Goal: Task Accomplishment & Management: Complete application form

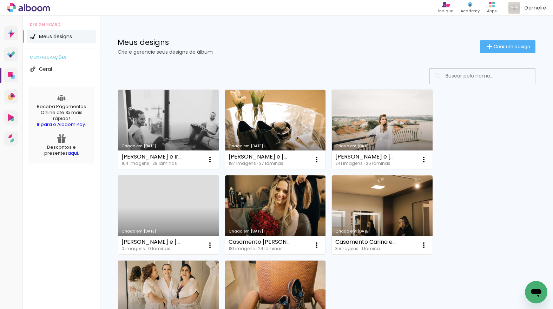
drag, startPoint x: 187, startPoint y: 123, endPoint x: 192, endPoint y: 128, distance: 7.2
click at [187, 123] on link "Criado em [DATE]" at bounding box center [168, 129] width 101 height 79
click at [424, 159] on iron-icon at bounding box center [424, 160] width 8 height 8
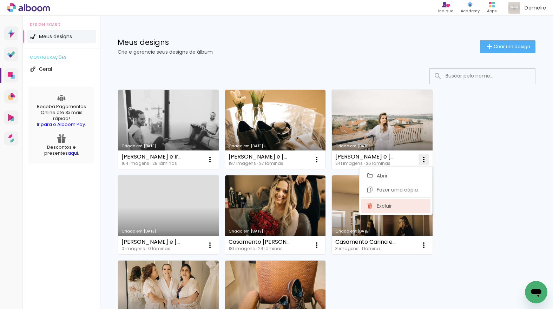
click at [399, 206] on paper-item "Excluir" at bounding box center [395, 206] width 69 height 14
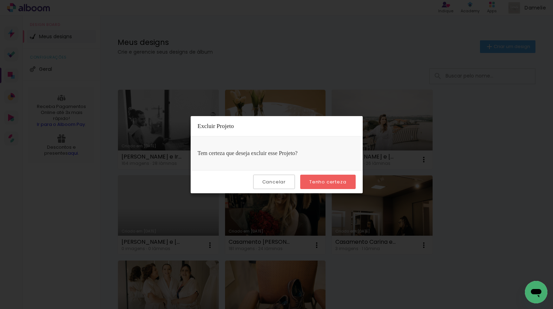
click at [0, 0] on slot "Tenho certeza" at bounding box center [0, 0] width 0 height 0
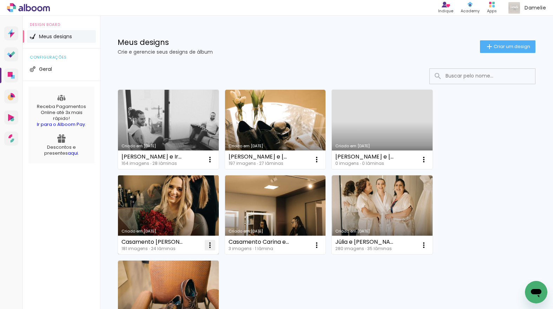
click at [210, 245] on iron-icon at bounding box center [210, 245] width 8 height 8
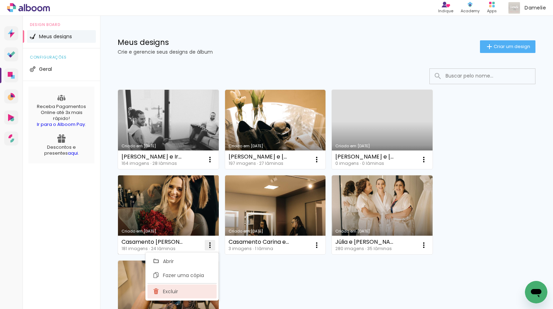
click at [182, 291] on paper-item "Excluir" at bounding box center [182, 292] width 69 height 14
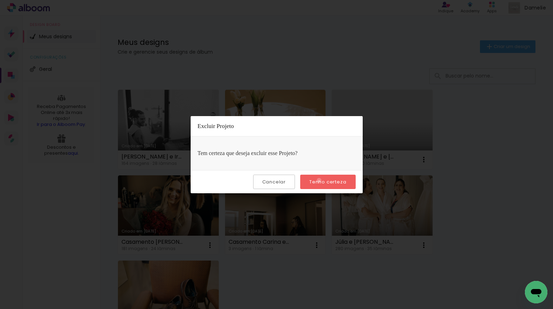
click at [0, 0] on slot "Tenho certeza" at bounding box center [0, 0] width 0 height 0
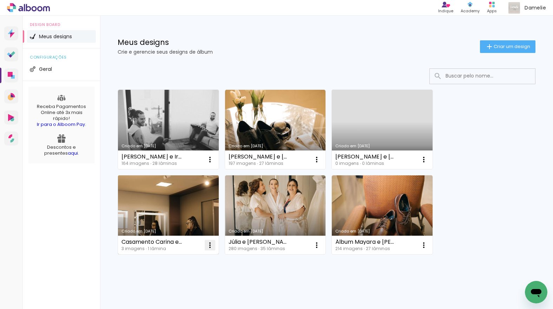
click at [211, 244] on iron-icon at bounding box center [210, 245] width 8 height 8
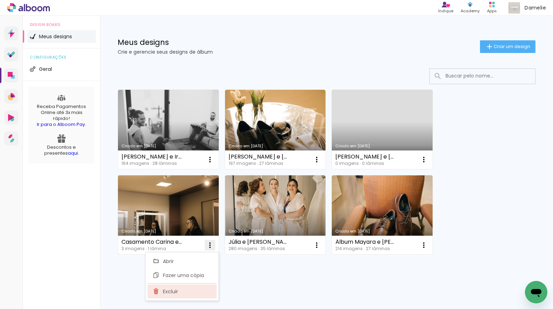
click at [181, 293] on paper-item "Excluir" at bounding box center [182, 292] width 69 height 14
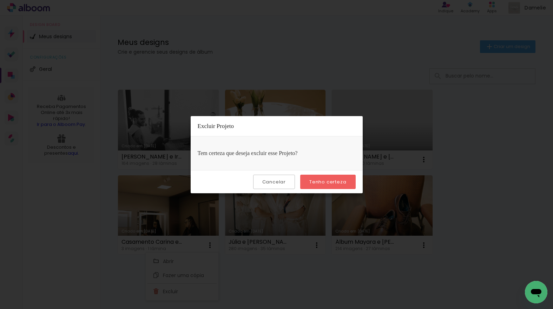
click at [0, 0] on slot "Tenho certeza" at bounding box center [0, 0] width 0 height 0
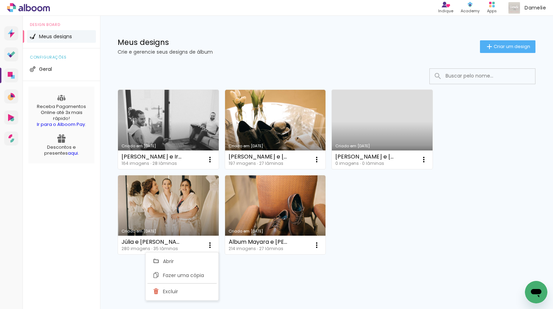
click at [374, 195] on div "Criado em 22/05/25 Carina e Irwing 164 imagens ∙ 28 lâminas Abrir Fazer uma cóp…" at bounding box center [327, 171] width 424 height 171
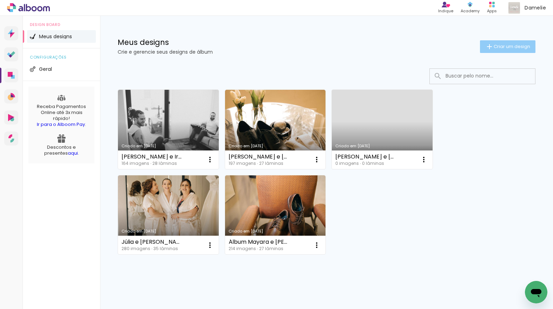
click at [485, 45] on iron-icon at bounding box center [489, 47] width 8 height 8
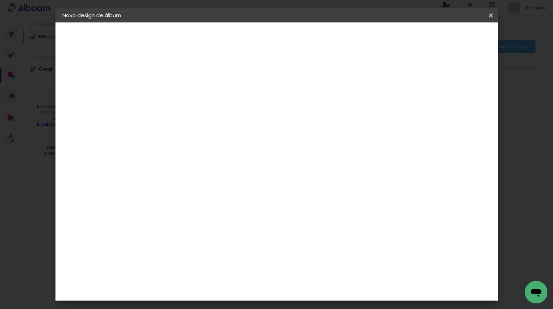
click at [177, 96] on input at bounding box center [177, 94] width 0 height 11
drag, startPoint x: 315, startPoint y: 96, endPoint x: 312, endPoint y: 98, distance: 3.9
click at [177, 97] on input "Cynthia" at bounding box center [177, 94] width 0 height 11
type input "Cynthia e Marcos"
type paper-input "Cynthia e Marcos"
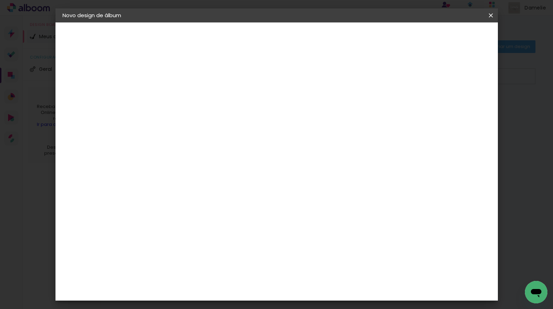
click at [249, 36] on paper-button "Avançar" at bounding box center [232, 37] width 34 height 12
click at [192, 133] on input at bounding box center [195, 133] width 71 height 9
type input "profo"
type paper-input "profo"
click at [191, 157] on div "ProFox" at bounding box center [181, 159] width 19 height 6
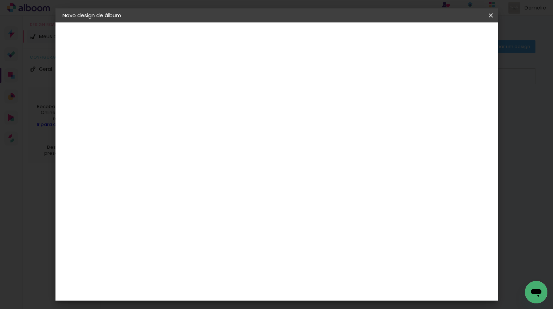
click at [0, 0] on slot "Avançar" at bounding box center [0, 0] width 0 height 0
click at [225, 276] on span "30 × 30" at bounding box center [208, 283] width 33 height 14
click at [0, 0] on slot "Avançar" at bounding box center [0, 0] width 0 height 0
drag, startPoint x: 460, startPoint y: 36, endPoint x: 457, endPoint y: 46, distance: 10.1
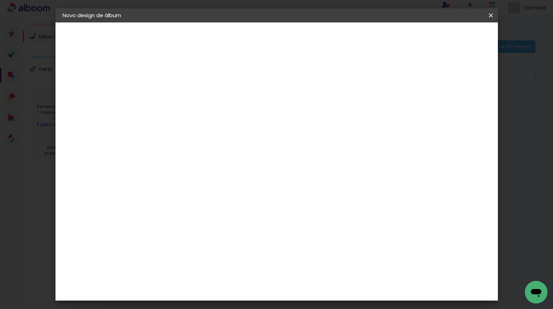
click at [447, 36] on span "Iniciar design" at bounding box center [431, 37] width 32 height 5
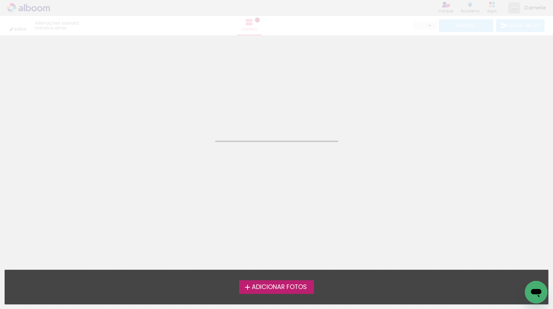
click at [259, 288] on span "Adicionar Fotos" at bounding box center [279, 288] width 55 height 6
click at [0, 0] on input "file" at bounding box center [0, 0] width 0 height 0
